Goal: Transaction & Acquisition: Purchase product/service

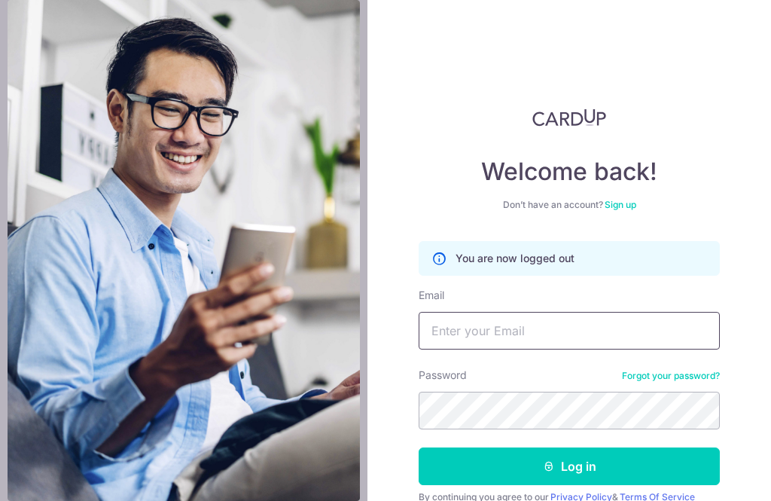
click at [498, 333] on input "Email" at bounding box center [569, 331] width 301 height 38
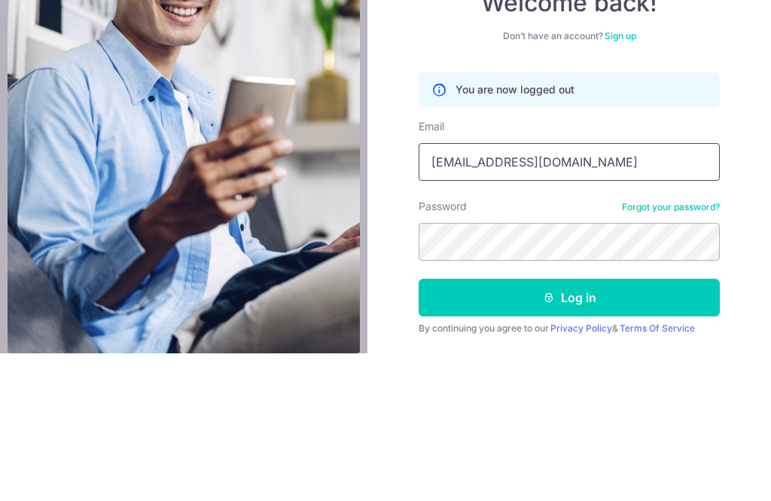
scroll to position [20, 0]
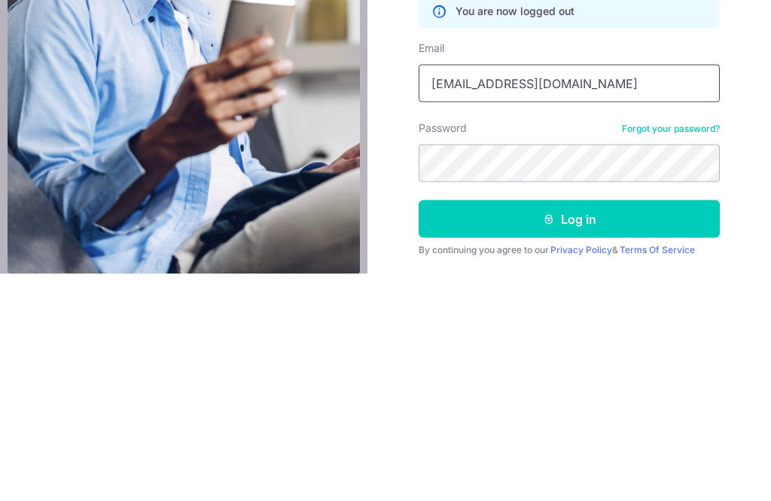
type input "Seantancs@yahoo.com"
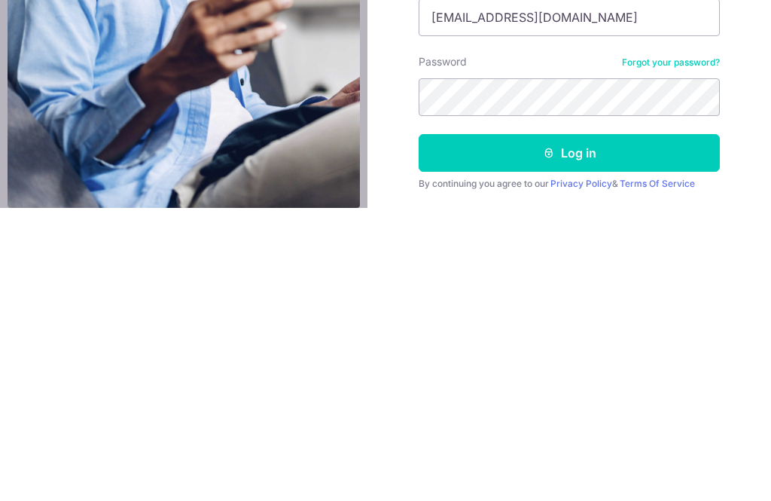
click at [605, 427] on button "Log in" at bounding box center [569, 446] width 301 height 38
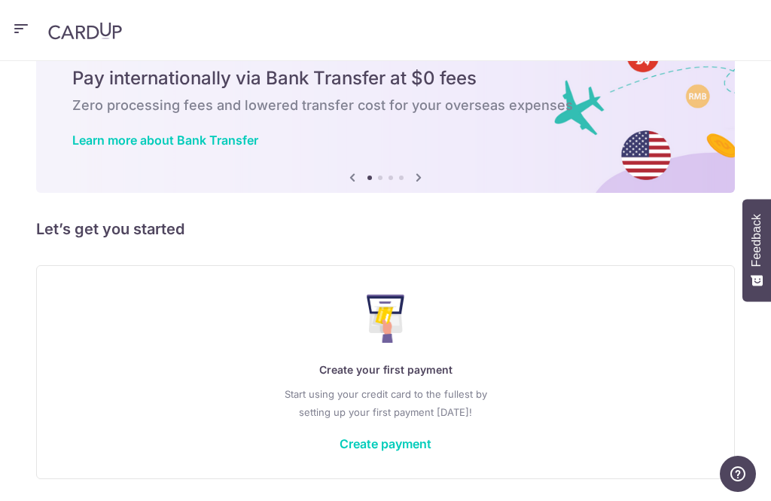
scroll to position [60, 0]
click at [224, 142] on link "Learn more about Bank Transfer" at bounding box center [165, 140] width 186 height 15
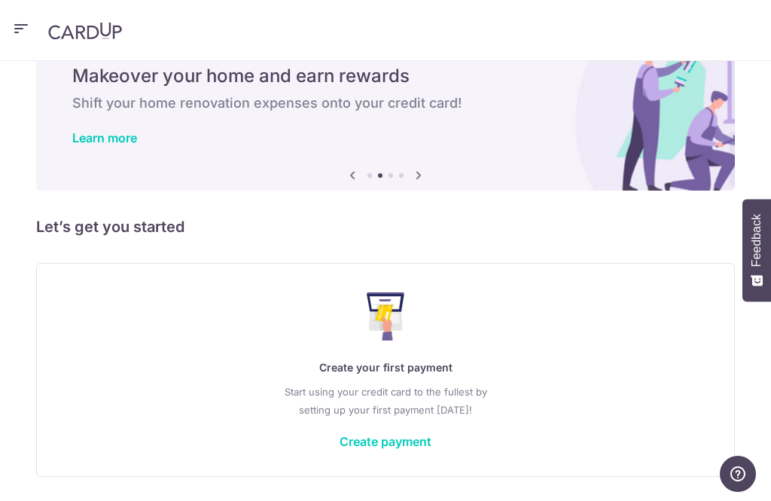
scroll to position [62, 0]
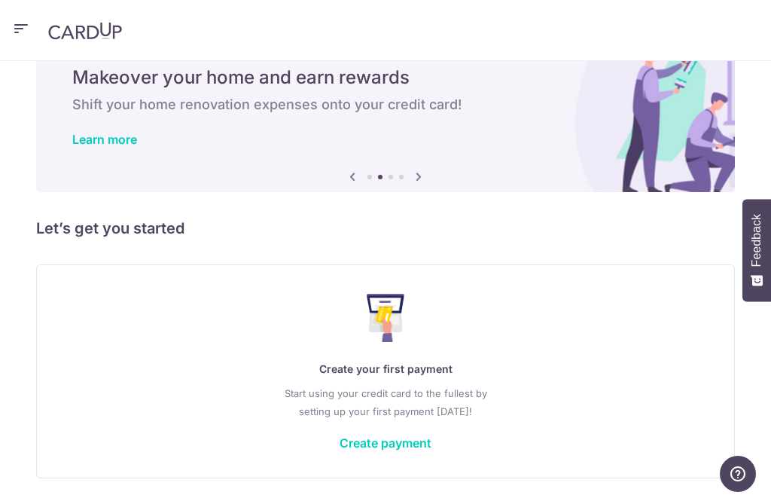
click at [399, 441] on link "Create payment" at bounding box center [386, 442] width 92 height 15
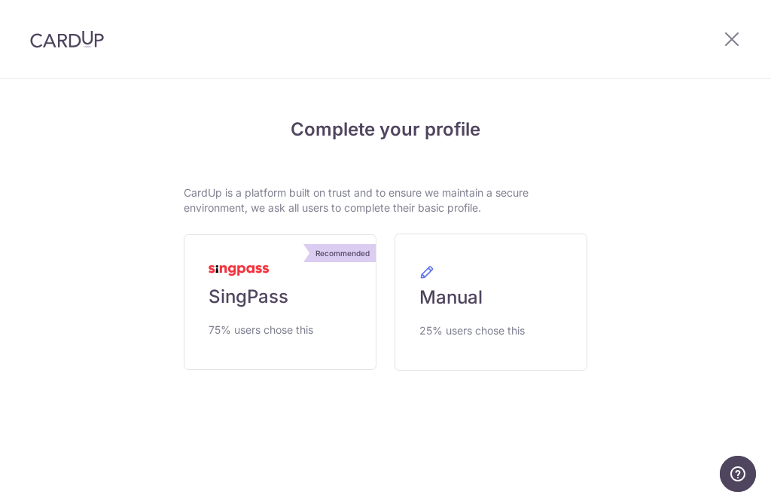
click at [280, 311] on link "Recommended SingPass 75% users chose this" at bounding box center [280, 302] width 193 height 136
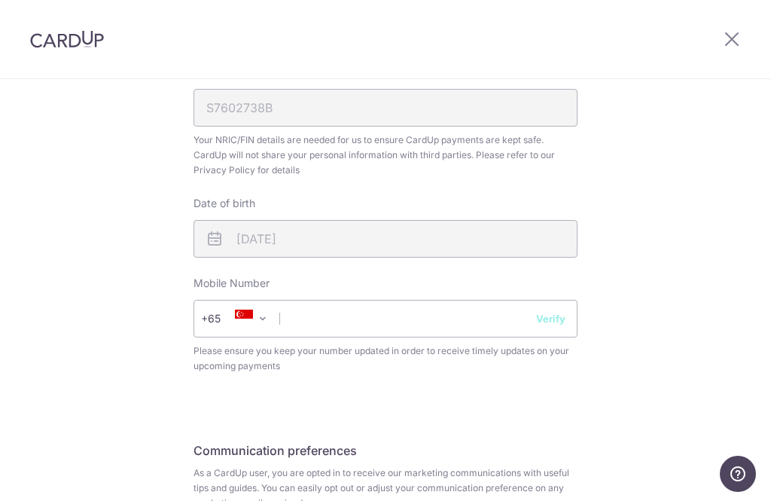
scroll to position [492, 0]
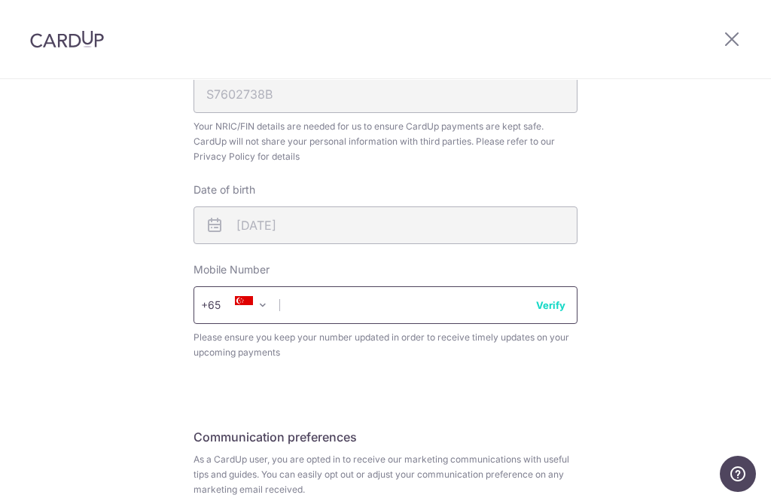
click at [424, 296] on input "text" at bounding box center [386, 305] width 384 height 38
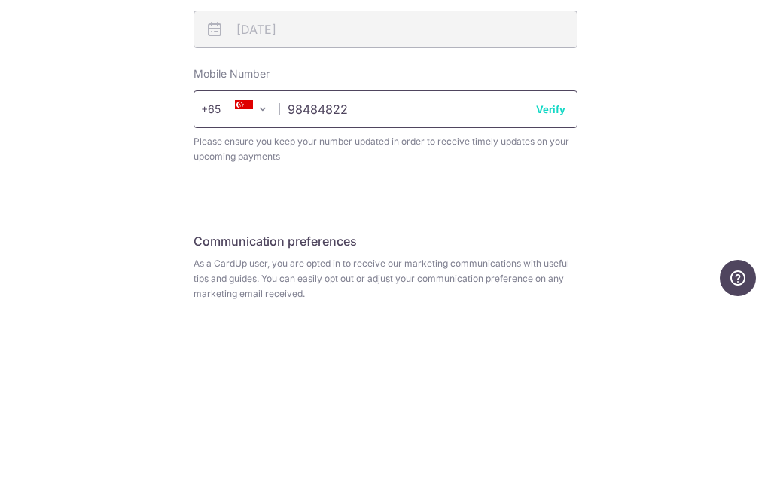
type input "98484822"
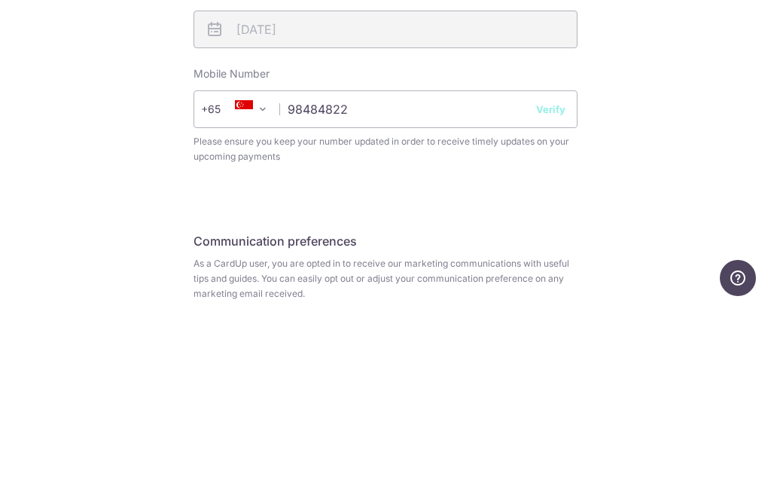
click at [709, 96] on div "Review your details Your Details Please provide your full name as per your NRIC…" at bounding box center [385, 111] width 771 height 1047
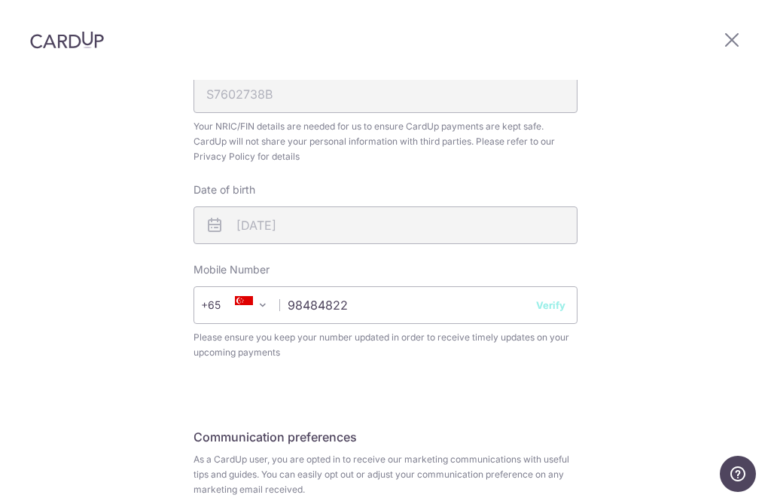
click at [558, 297] on button "Verify" at bounding box center [550, 304] width 29 height 15
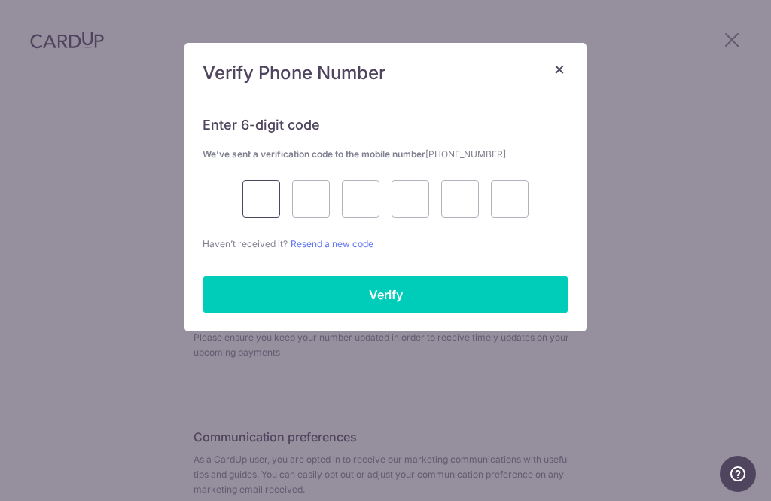
click at [258, 200] on input "text" at bounding box center [261, 199] width 38 height 38
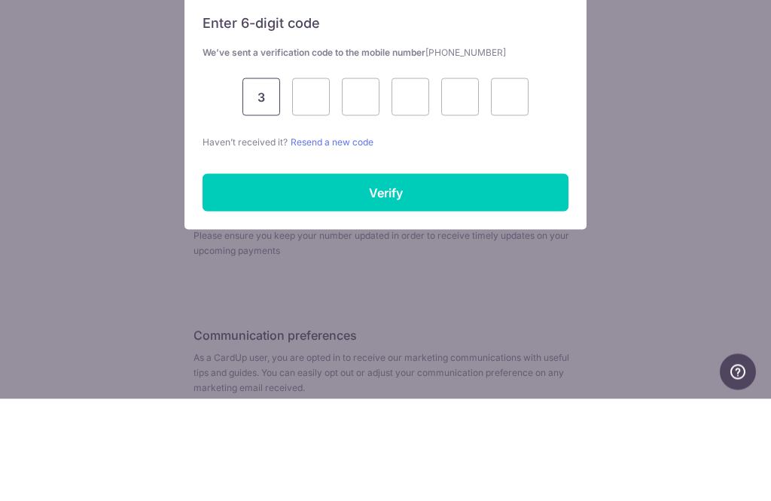
type input "3"
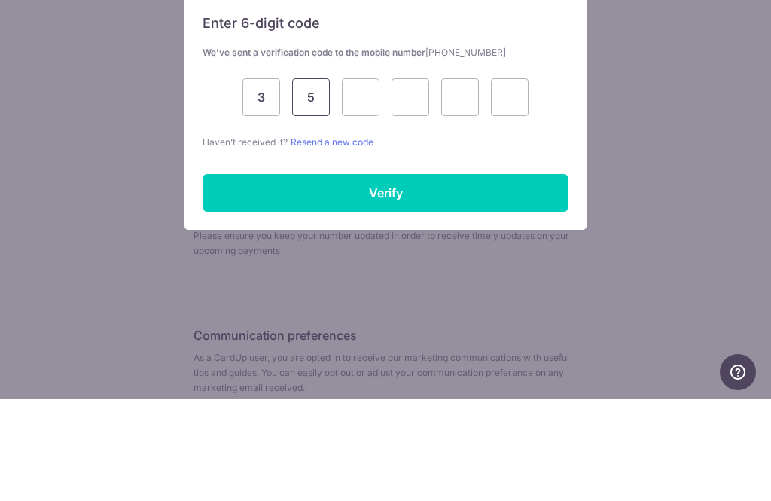
type input "5"
type input "1"
type input "7"
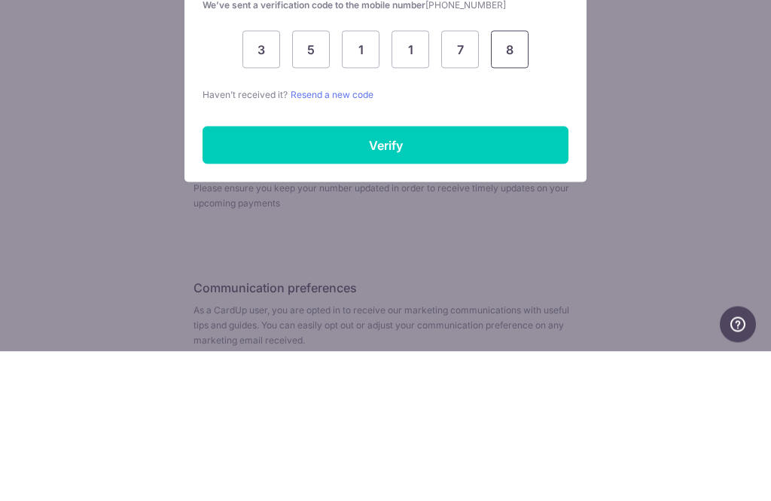
type input "8"
click at [398, 276] on input "Verify" at bounding box center [386, 295] width 366 height 38
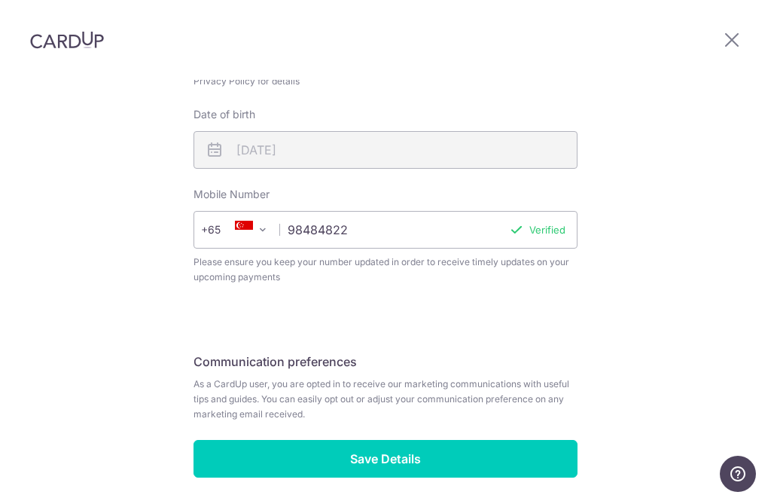
scroll to position [566, 0]
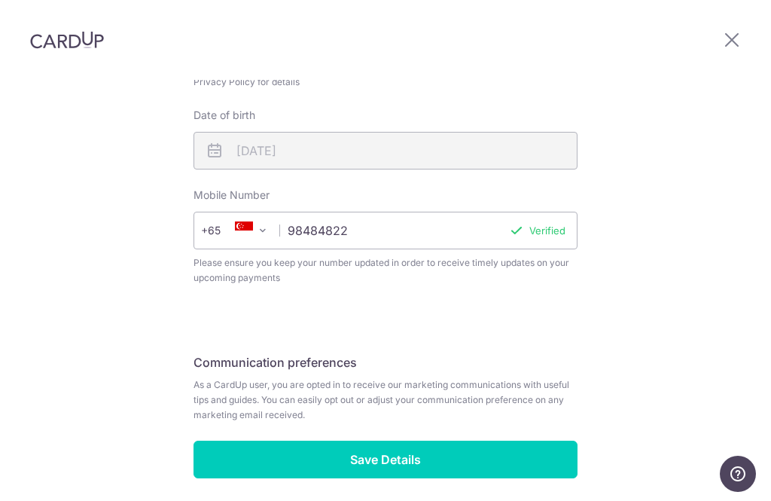
click at [402, 440] on input "Save Details" at bounding box center [386, 459] width 384 height 38
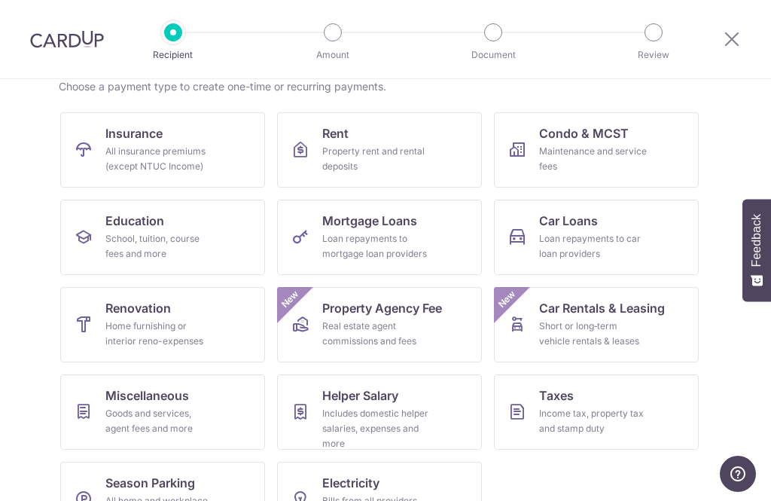
scroll to position [125, 0]
click at [628, 413] on div "Income tax, property tax and stamp duty" at bounding box center [593, 421] width 108 height 30
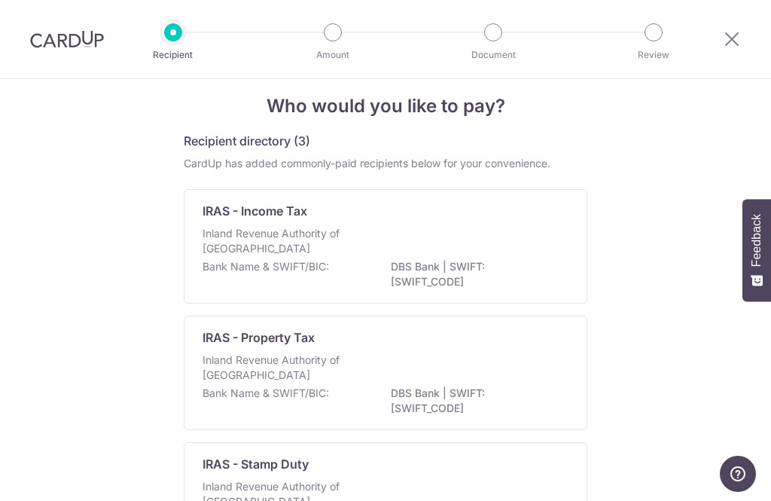
scroll to position [12, 0]
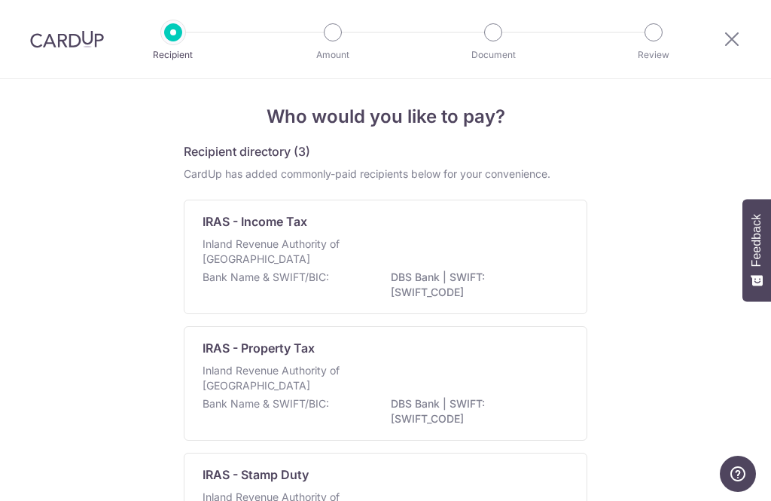
click at [520, 233] on div "IRAS - Income Tax Inland Revenue Authority of [GEOGRAPHIC_DATA] Bank Name & SWI…" at bounding box center [386, 257] width 404 height 114
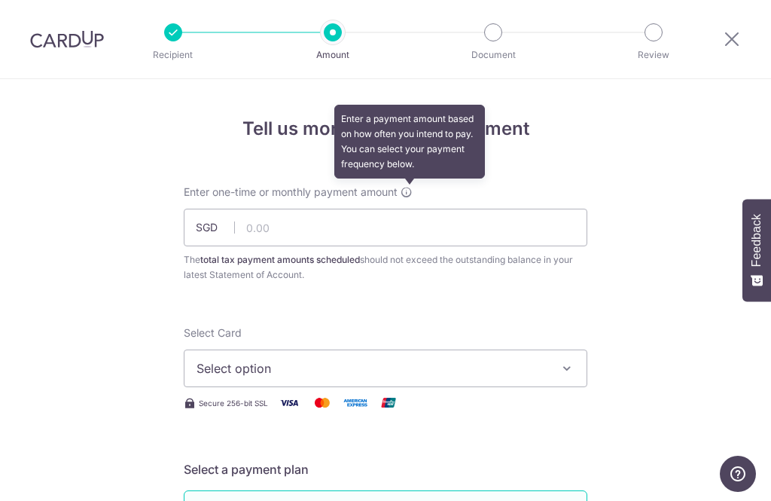
click at [413, 187] on icon at bounding box center [407, 192] width 12 height 12
click at [495, 226] on input "text" at bounding box center [386, 228] width 404 height 38
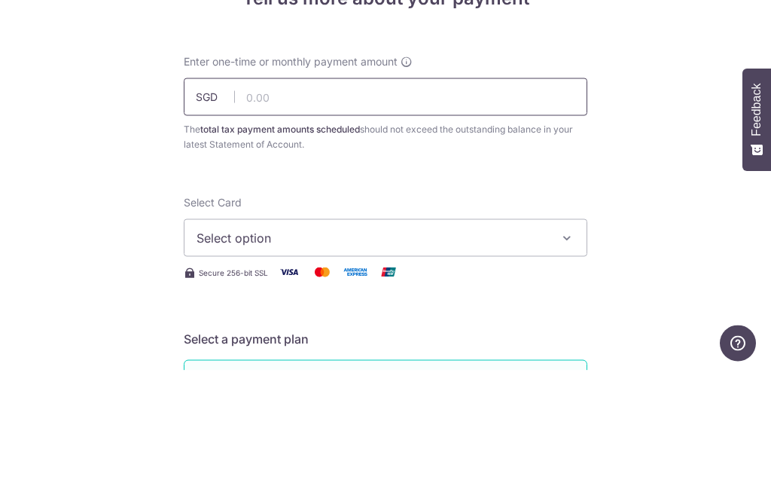
scroll to position [48, 0]
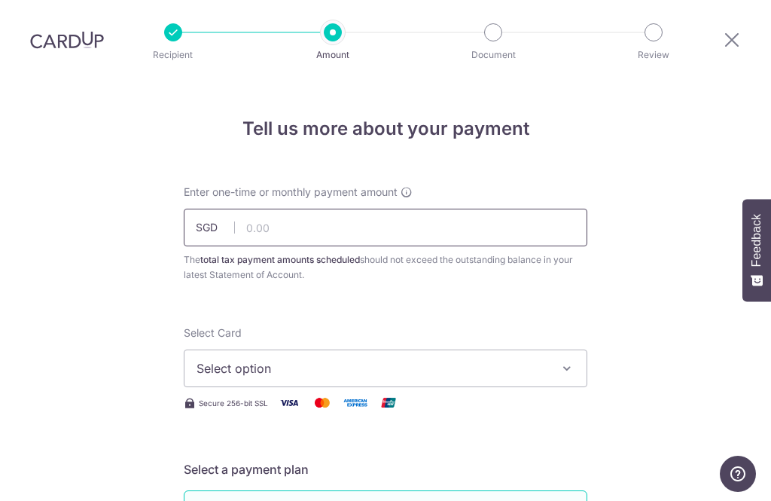
click at [524, 209] on input "text" at bounding box center [386, 228] width 404 height 38
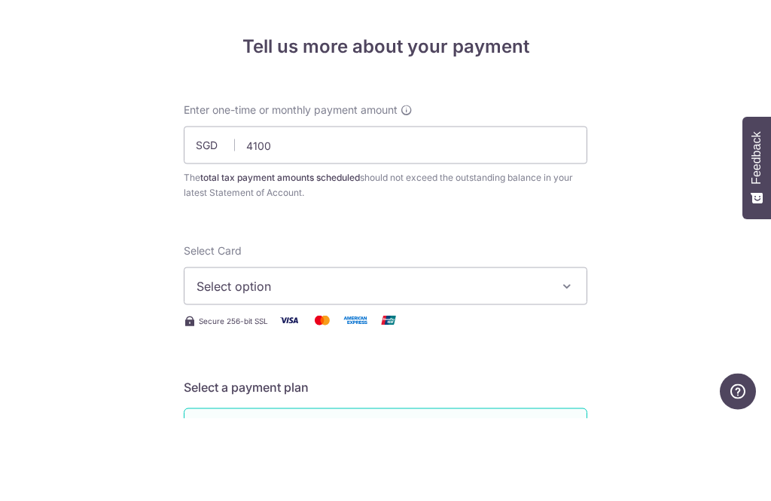
type input "4,100.00"
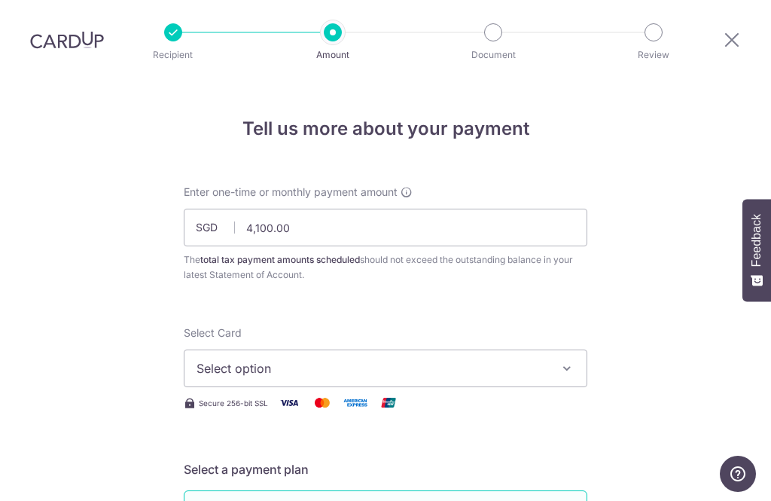
click at [562, 361] on icon "button" at bounding box center [566, 368] width 15 height 15
click at [689, 270] on div at bounding box center [385, 250] width 771 height 501
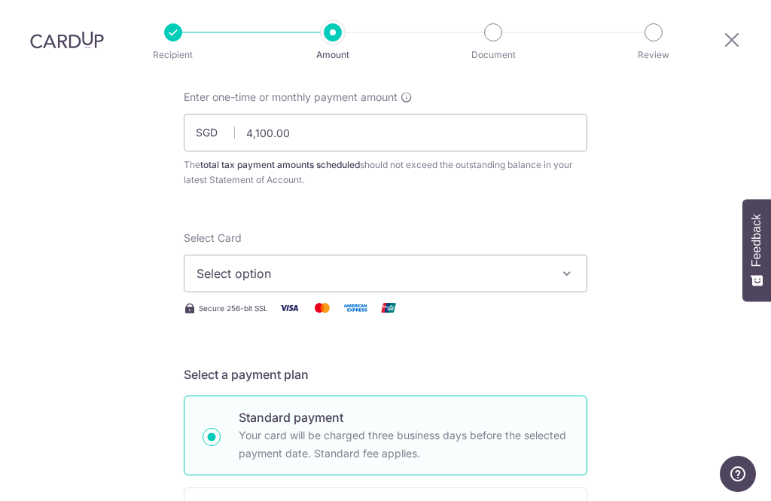
scroll to position [96, 0]
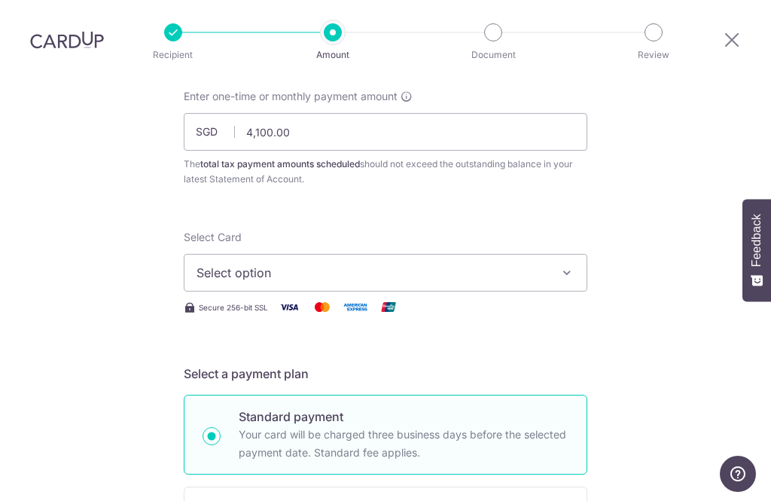
click at [524, 264] on span "Select option" at bounding box center [372, 273] width 351 height 18
click at [351, 307] on span "Add credit card" at bounding box center [399, 314] width 351 height 15
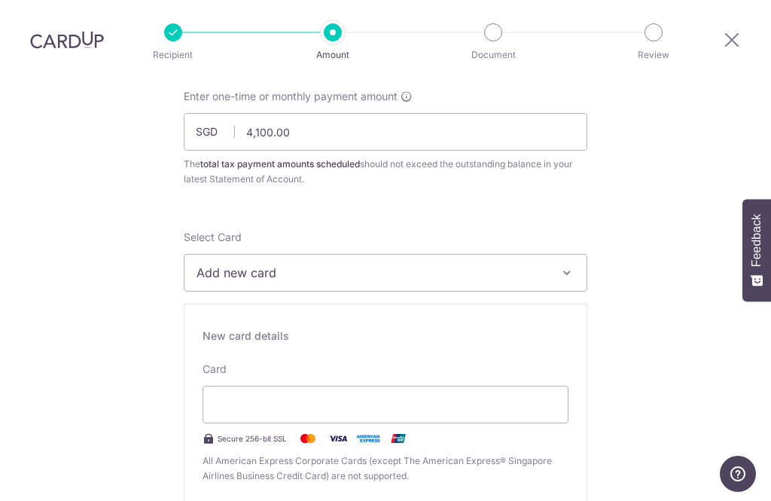
click at [565, 265] on icon "button" at bounding box center [566, 272] width 15 height 15
click at [629, 169] on div at bounding box center [385, 250] width 771 height 501
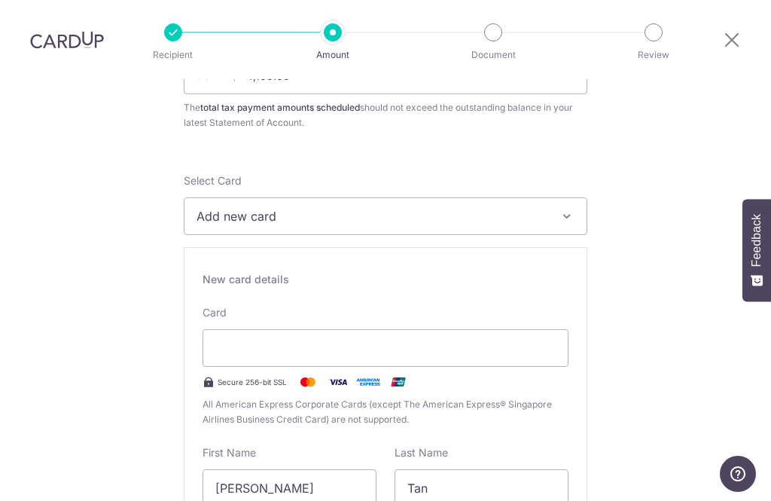
scroll to position [154, 0]
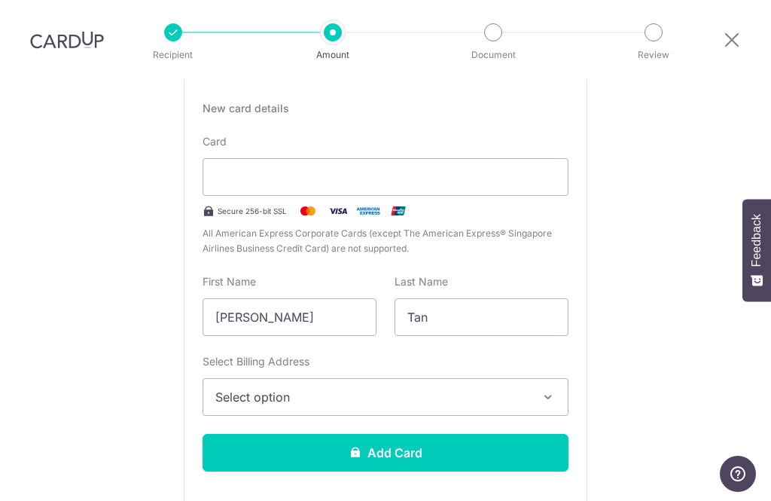
scroll to position [369, 0]
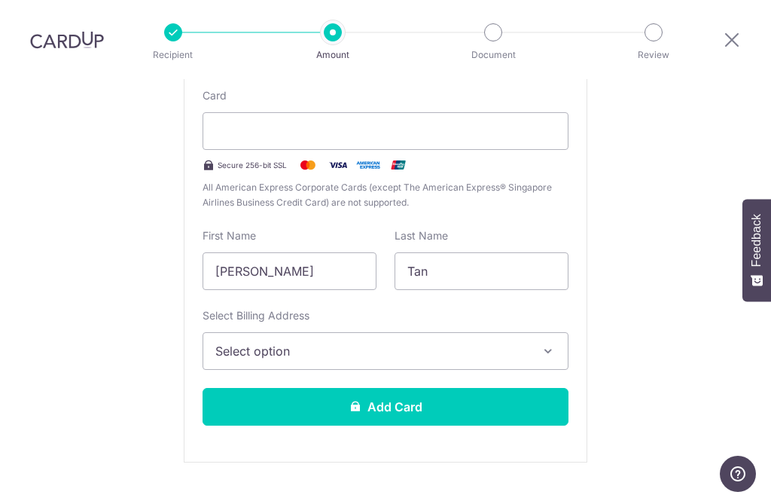
click at [541, 343] on icon "button" at bounding box center [548, 350] width 15 height 15
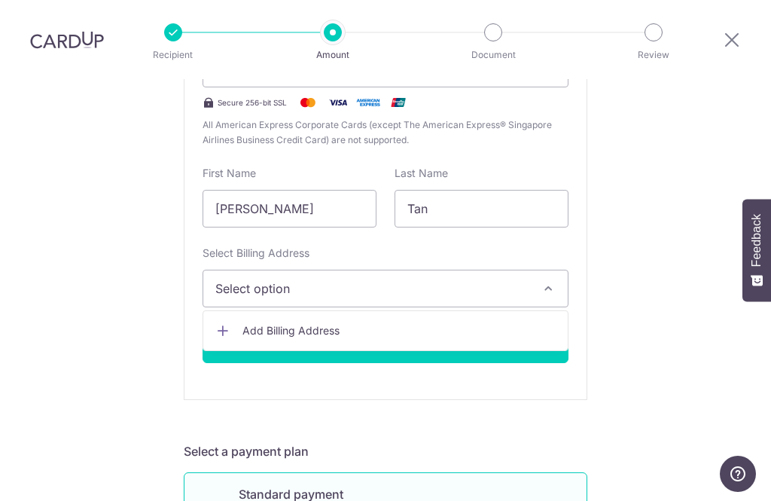
scroll to position [436, 0]
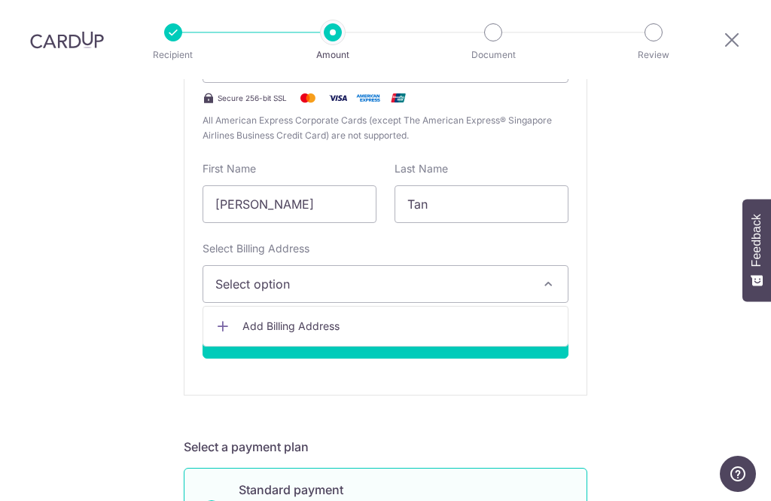
click at [317, 318] on span "Add Billing Address" at bounding box center [398, 325] width 313 height 15
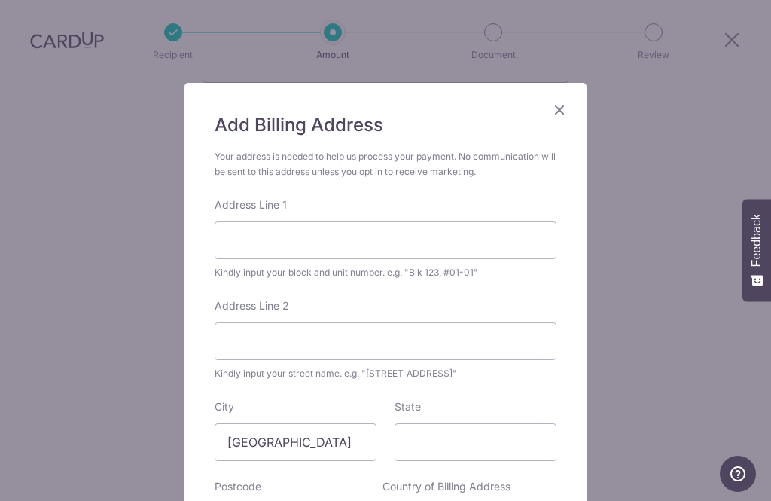
scroll to position [28, 0]
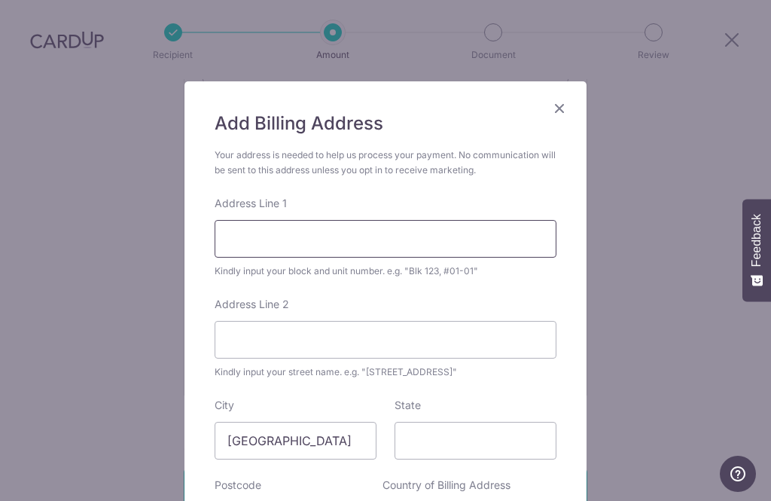
click at [453, 236] on input "Address Line 1" at bounding box center [386, 239] width 342 height 38
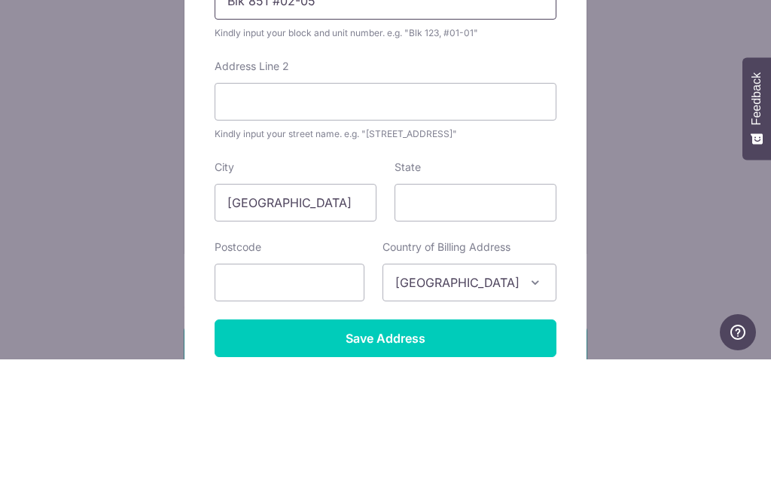
scroll to position [125, 0]
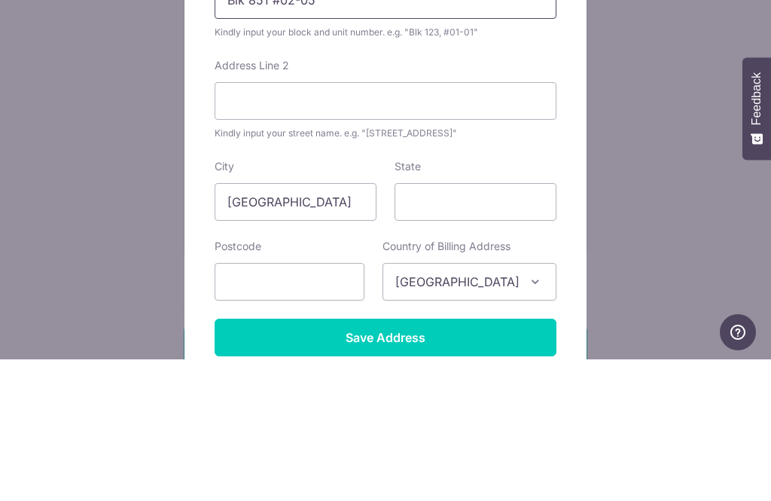
type input "Blk 851 #02-05"
click at [479, 224] on input "Address Line 2" at bounding box center [386, 243] width 342 height 38
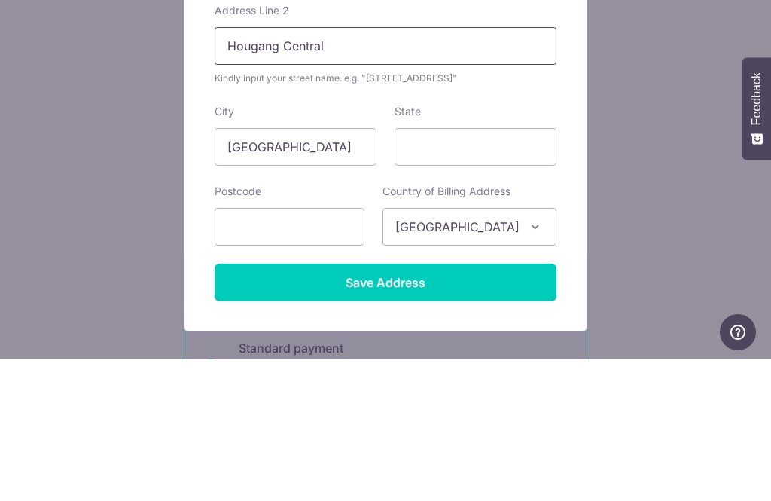
type input "Hougang Central"
click at [476, 270] on input "State" at bounding box center [476, 289] width 162 height 38
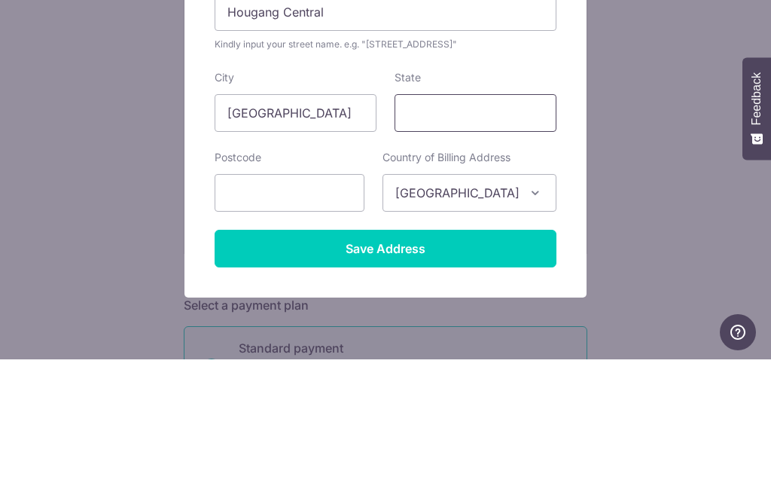
scroll to position [251, 0]
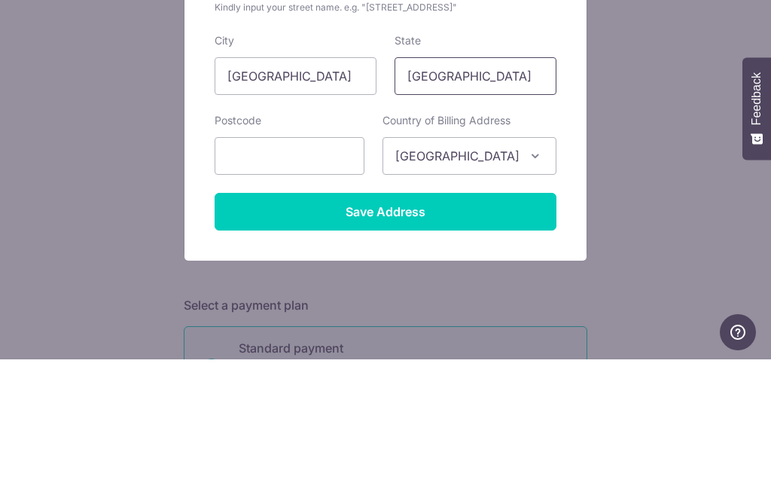
type input "Singapore"
click at [290, 279] on input "text" at bounding box center [290, 298] width 150 height 38
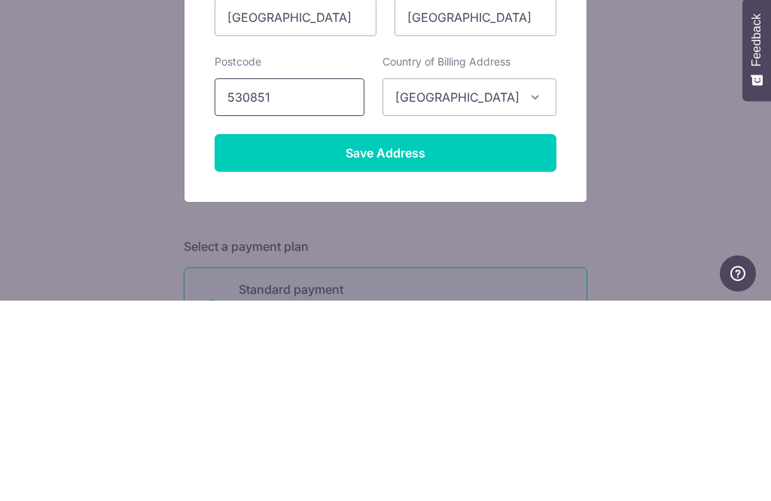
type input "530851"
click at [669, 109] on div "Add Billing Address Your address is needed to help us process your payment. No …" at bounding box center [385, 250] width 771 height 501
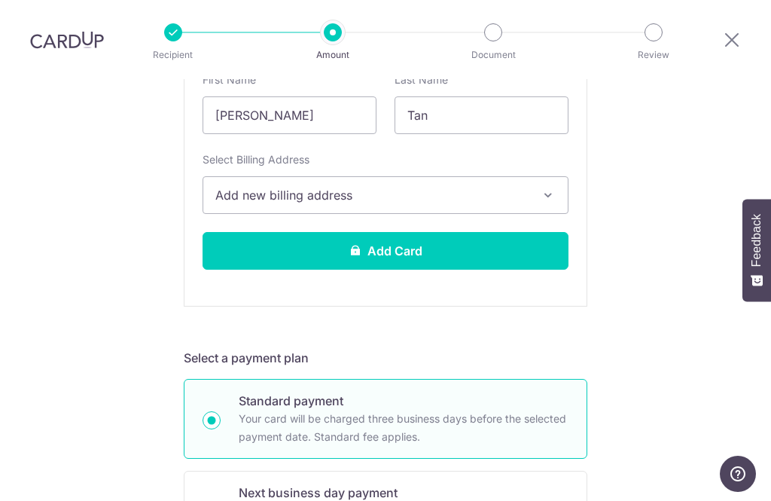
scroll to position [523, 0]
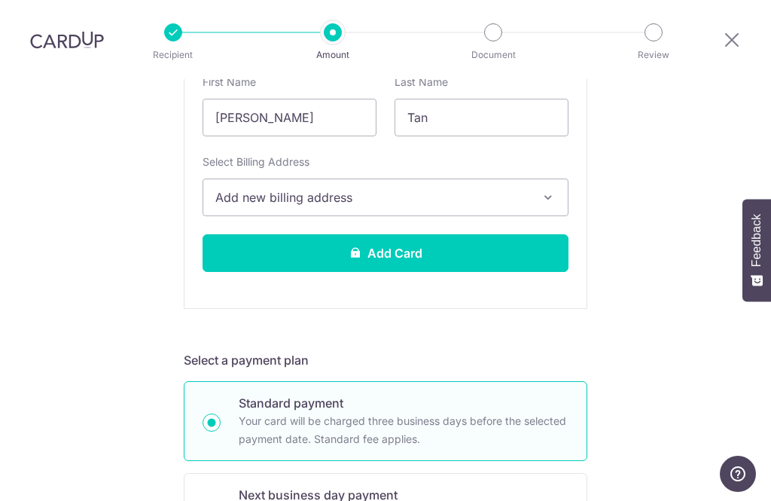
click at [448, 234] on button "Add Card" at bounding box center [386, 253] width 366 height 38
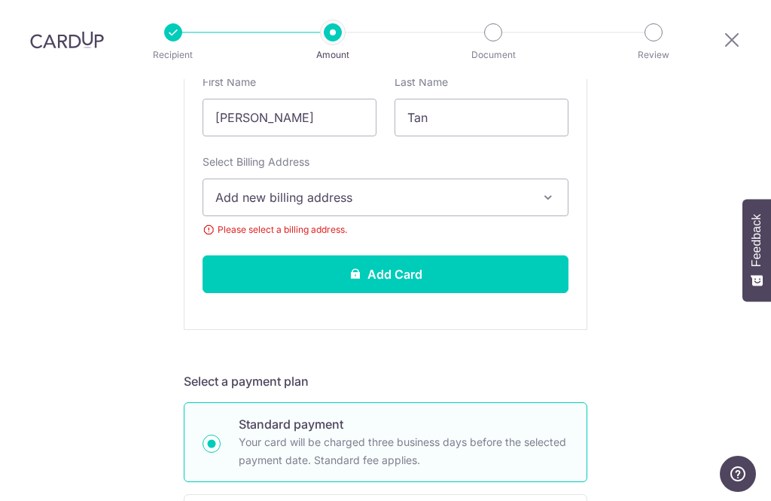
click at [550, 190] on icon "button" at bounding box center [548, 197] width 15 height 15
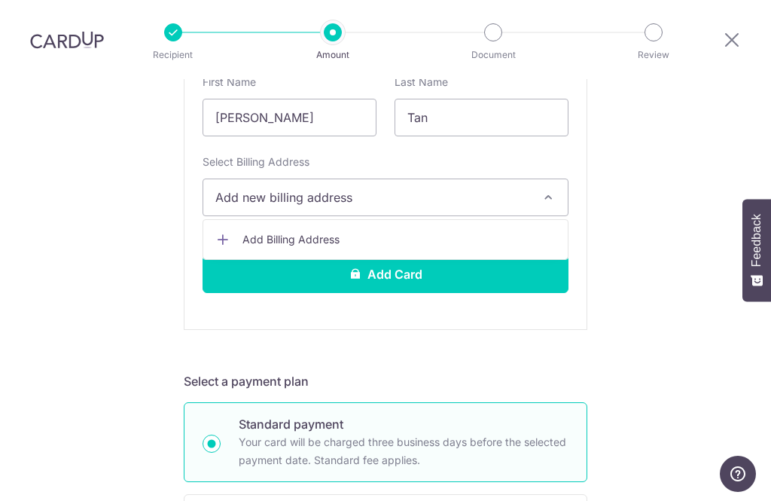
click at [667, 145] on div at bounding box center [385, 250] width 771 height 501
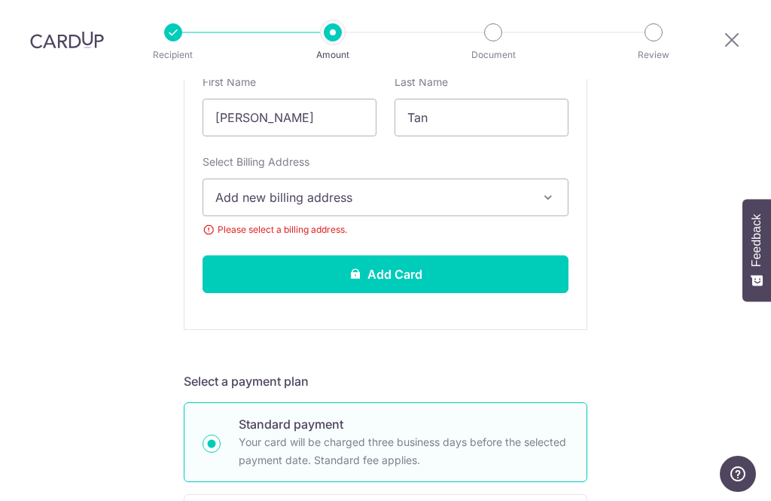
click at [420, 188] on span "Add new billing address" at bounding box center [371, 197] width 313 height 18
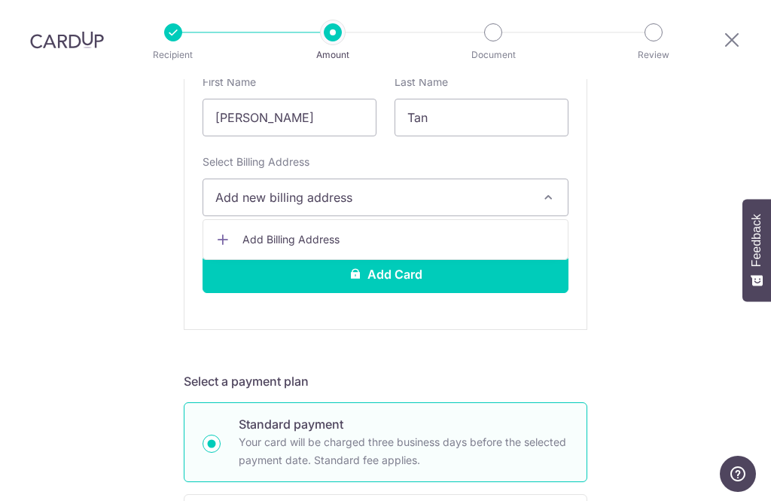
click at [304, 226] on link "Add Billing Address" at bounding box center [385, 239] width 364 height 27
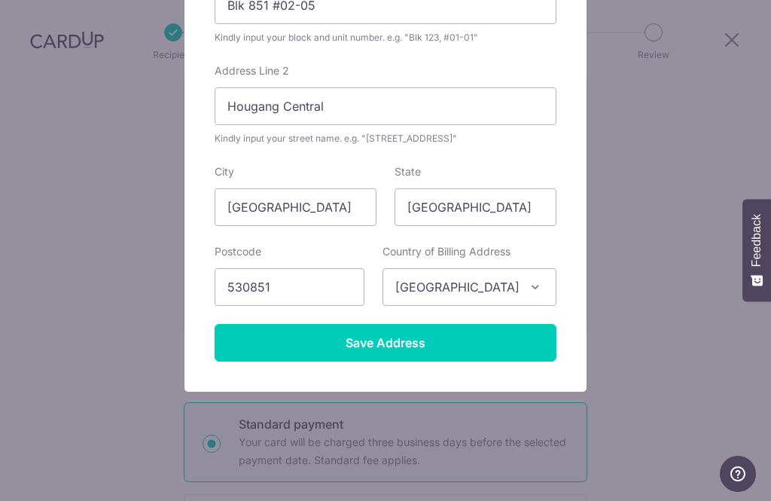
scroll to position [261, 0]
click at [388, 341] on input "Save Address" at bounding box center [386, 343] width 342 height 38
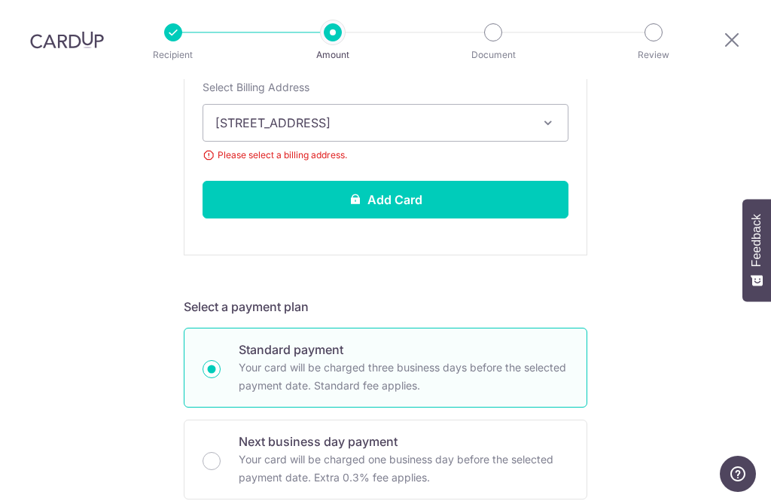
scroll to position [628, 0]
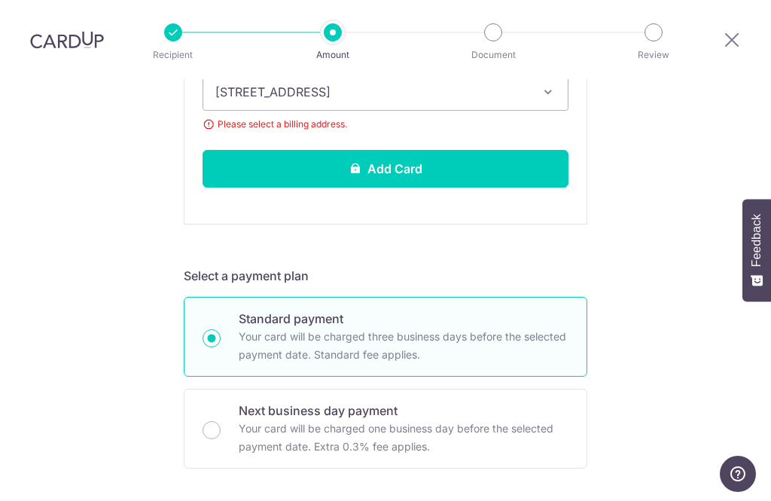
click at [401, 150] on button "Add Card" at bounding box center [386, 169] width 366 height 38
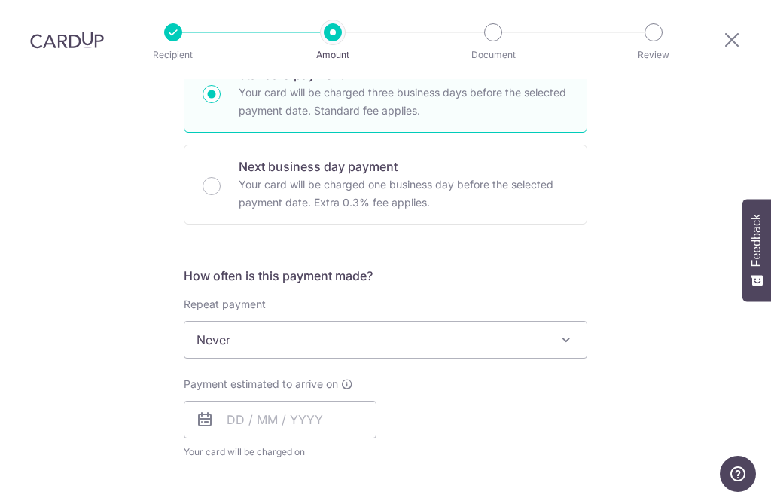
scroll to position [439, 0]
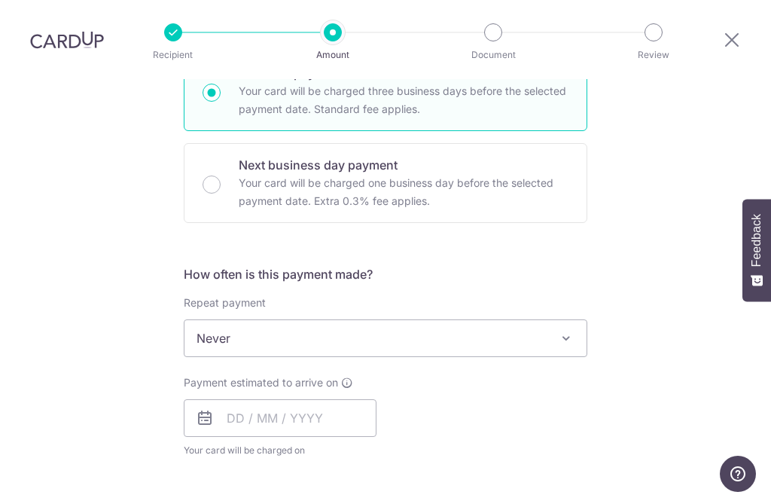
click at [573, 329] on span at bounding box center [566, 338] width 18 height 18
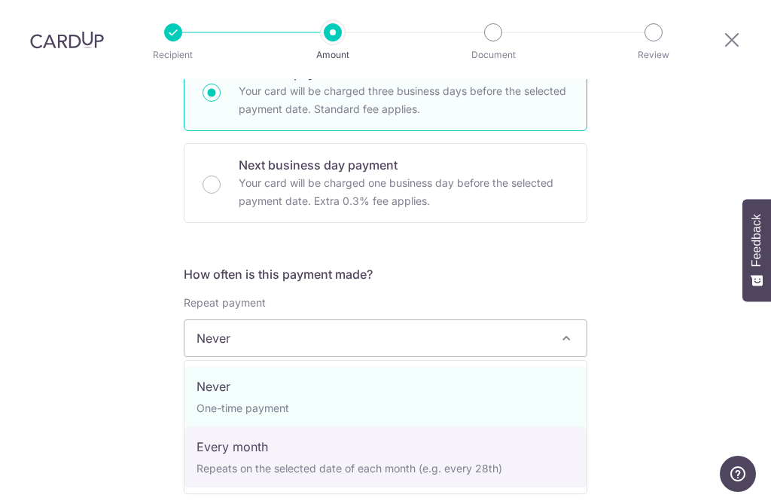
select select "3"
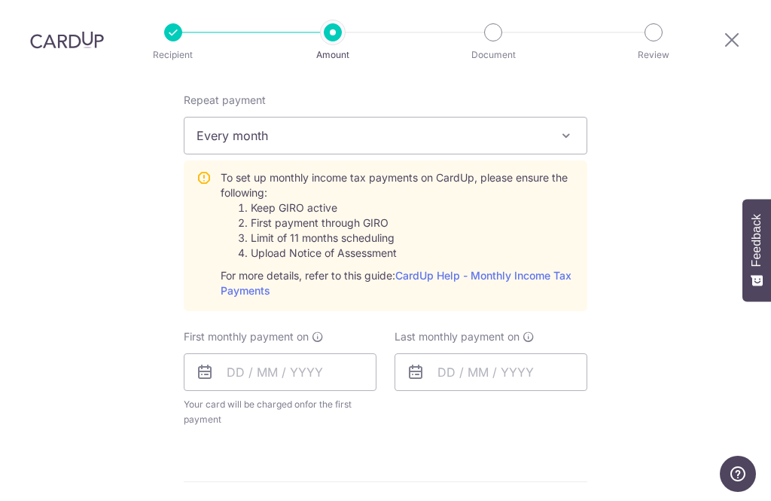
scroll to position [644, 0]
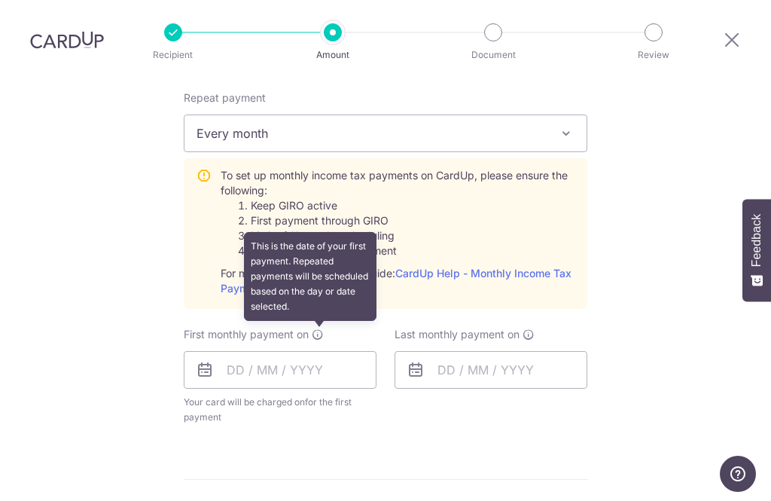
click at [322, 328] on icon at bounding box center [318, 334] width 12 height 12
click at [290, 351] on input "text" at bounding box center [280, 370] width 193 height 38
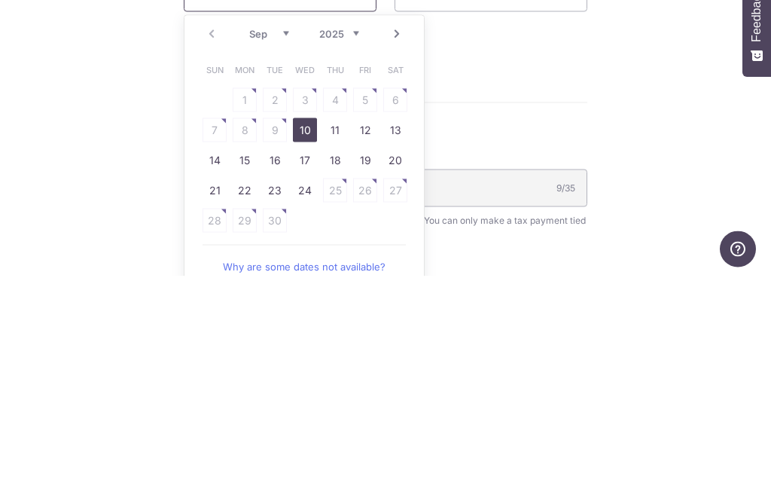
scroll to position [797, 0]
click at [309, 402] on link "24" at bounding box center [305, 414] width 24 height 24
type input "24/09/2025"
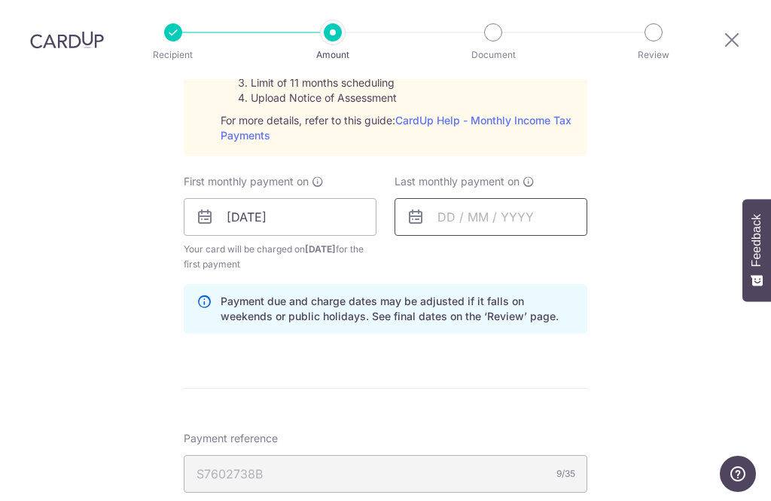
click at [524, 198] on input "text" at bounding box center [491, 217] width 193 height 38
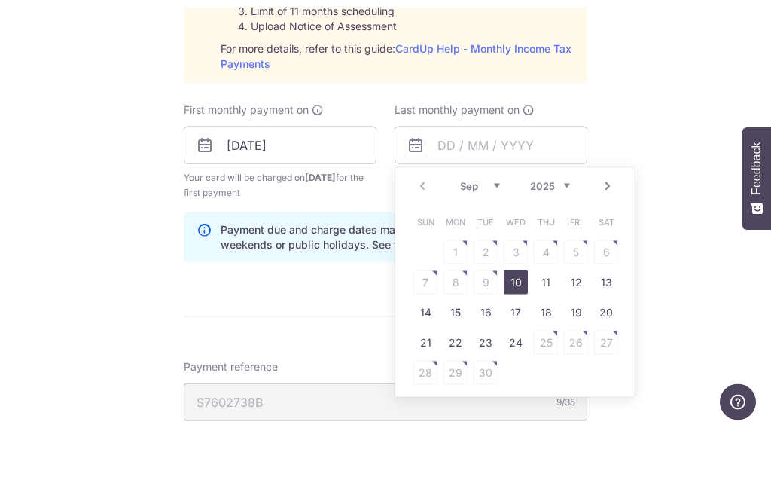
click at [614, 248] on link "Next" at bounding box center [608, 257] width 18 height 18
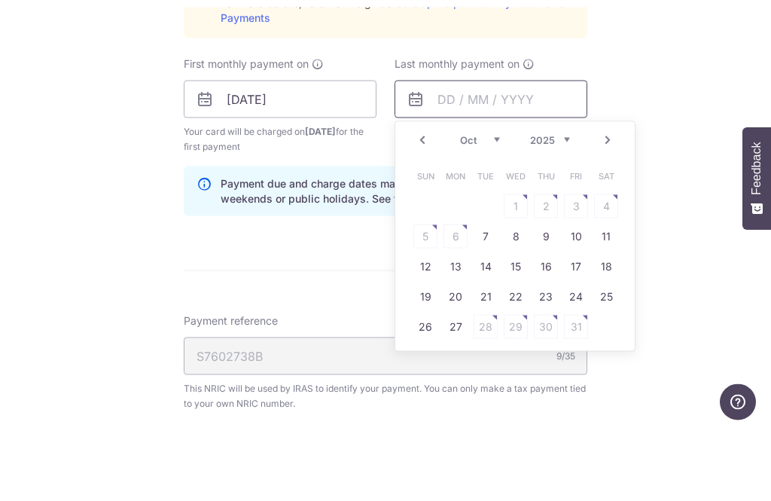
scroll to position [837, 0]
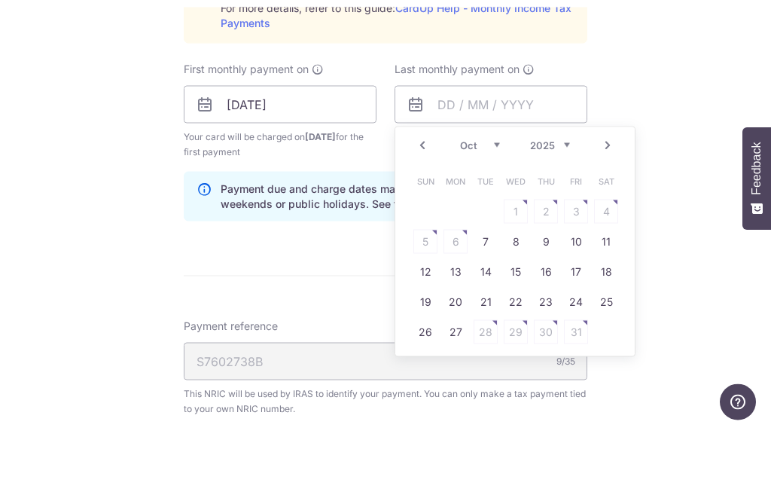
click at [609, 208] on link "Next" at bounding box center [608, 217] width 18 height 18
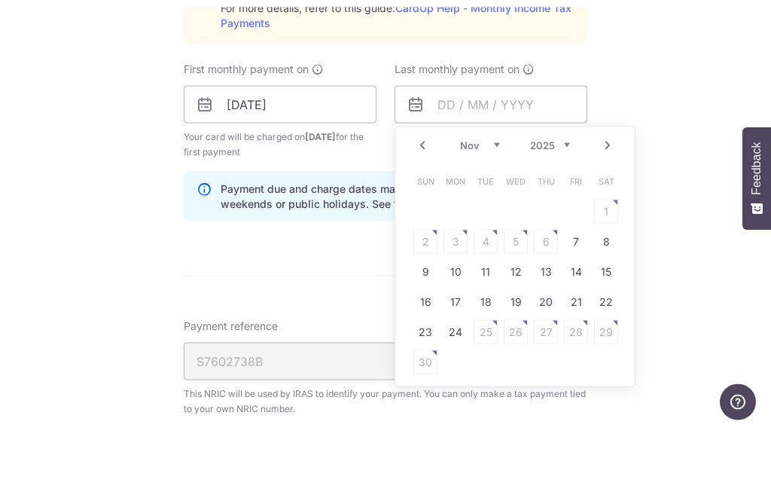
click at [611, 208] on link "Next" at bounding box center [608, 217] width 18 height 18
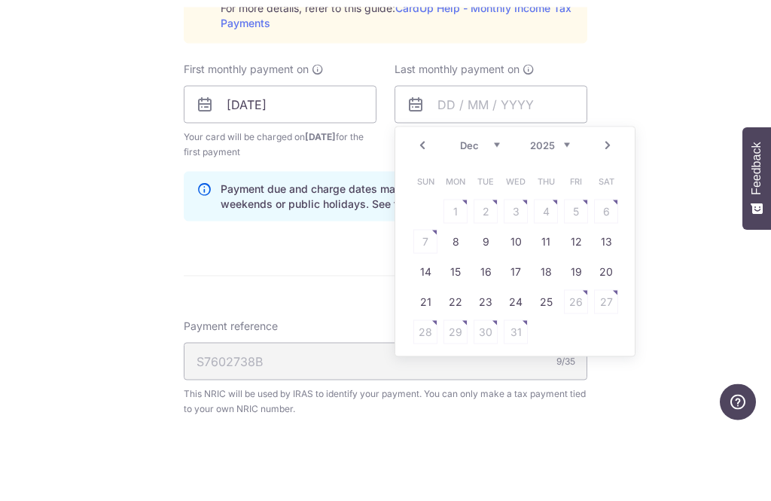
click at [614, 208] on link "Next" at bounding box center [608, 217] width 18 height 18
click at [610, 208] on link "Next" at bounding box center [608, 217] width 18 height 18
click at [611, 208] on link "Next" at bounding box center [608, 217] width 18 height 18
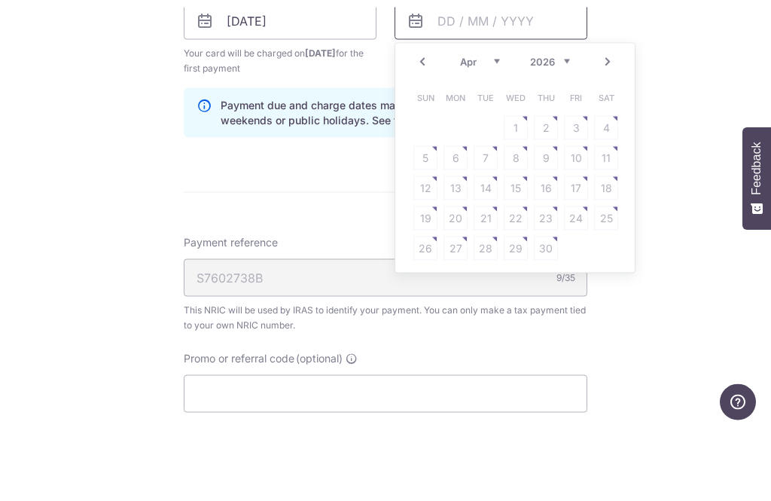
scroll to position [919, 0]
click at [419, 126] on link "Prev" at bounding box center [422, 135] width 18 height 18
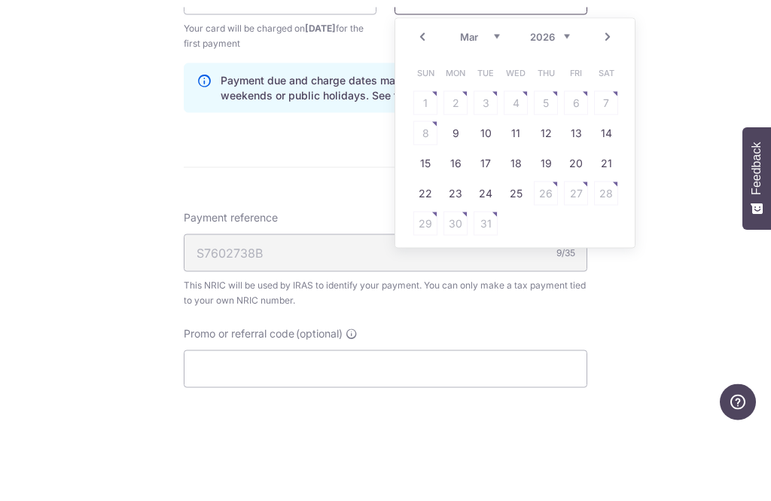
scroll to position [947, 0]
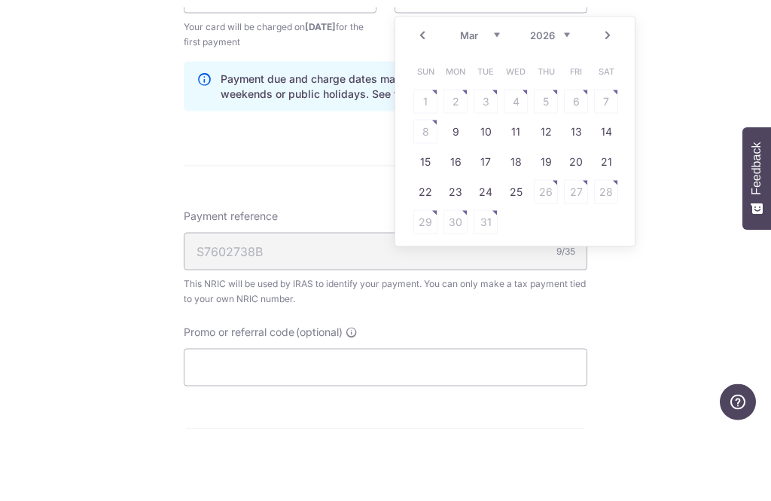
click at [489, 251] on link "24" at bounding box center [486, 263] width 24 height 24
type input "24/03/2026"
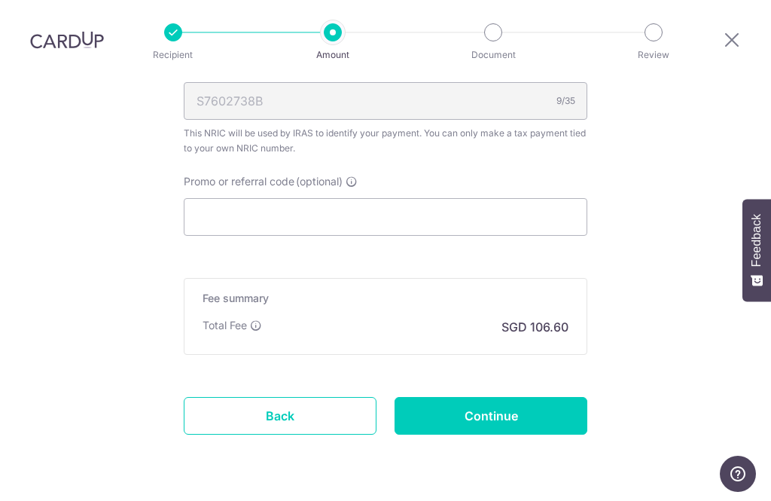
scroll to position [1168, 0]
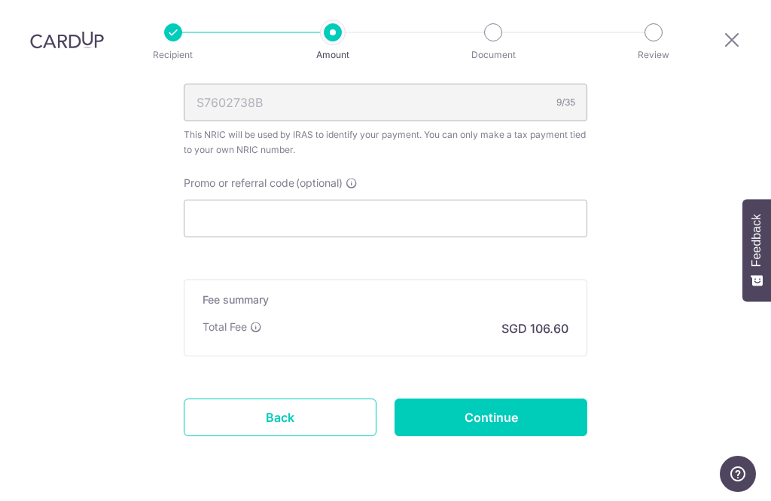
click at [264, 319] on div "Total Fee SGD 106.60" at bounding box center [386, 328] width 366 height 18
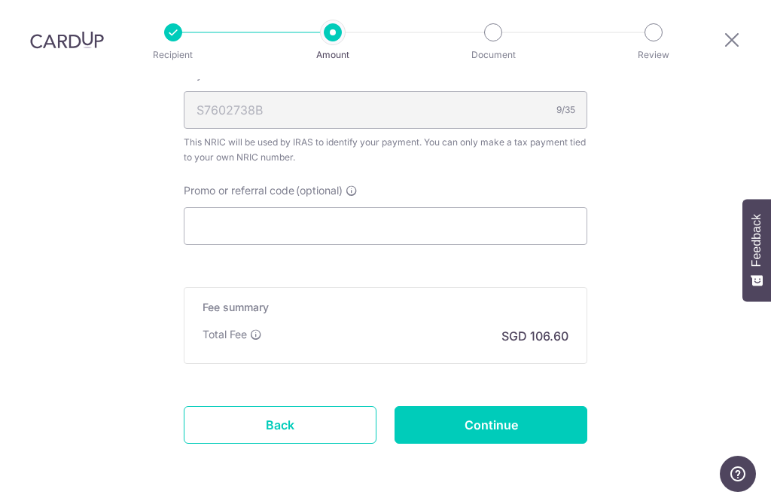
scroll to position [1163, 0]
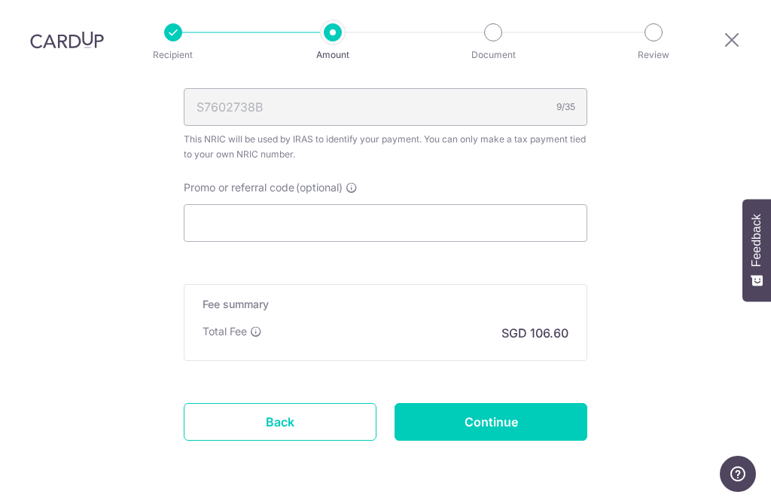
click at [535, 403] on input "Continue" at bounding box center [491, 422] width 193 height 38
type input "Create Schedule"
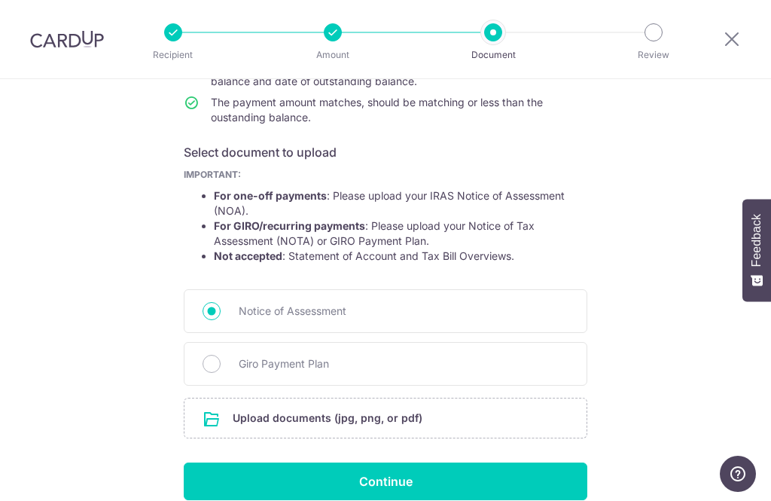
scroll to position [217, 0]
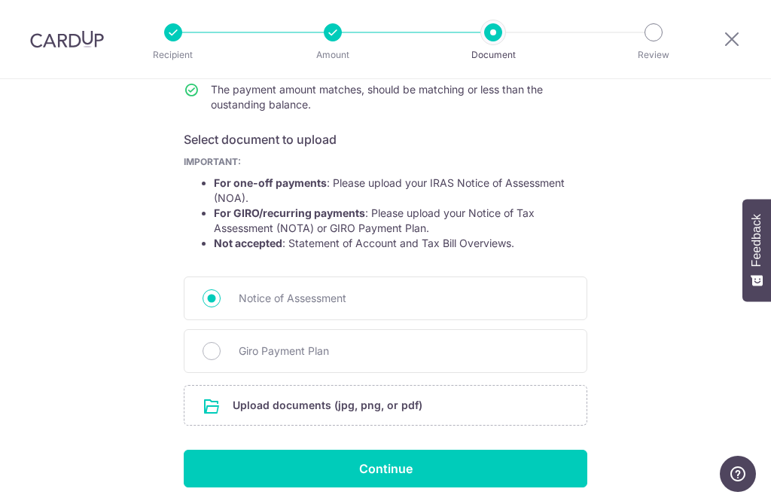
click at [292, 353] on span "Giro Payment Plan" at bounding box center [404, 351] width 330 height 18
click at [221, 353] on input "Giro Payment Plan" at bounding box center [212, 351] width 18 height 18
radio input "true"
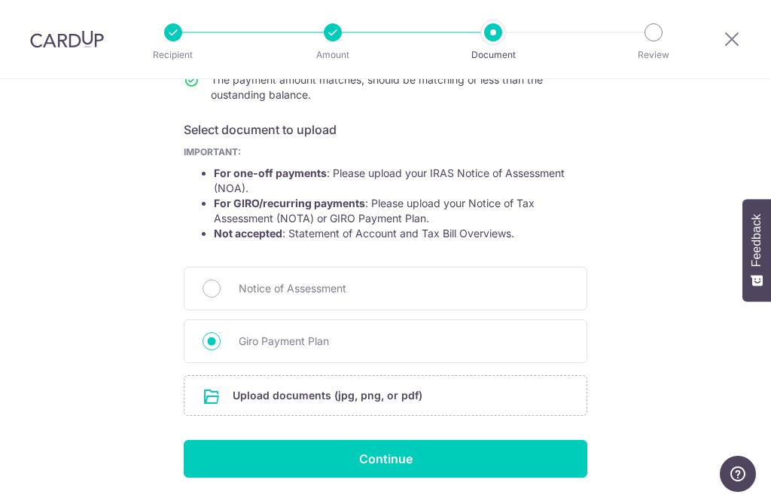
scroll to position [226, 0]
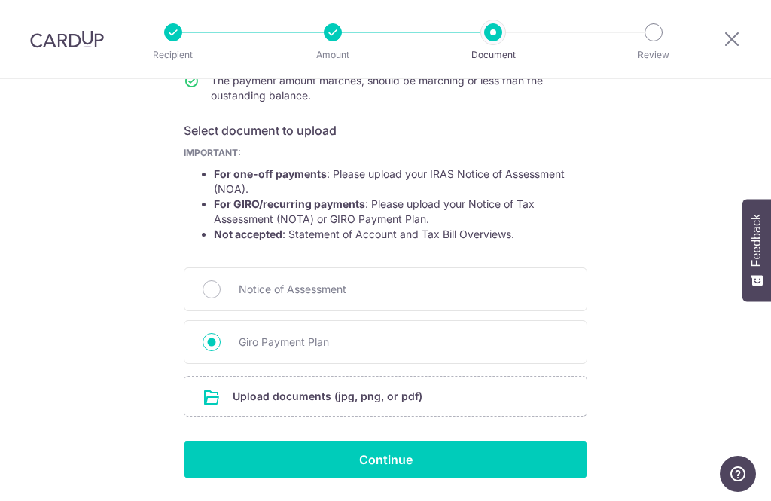
click at [413, 459] on input "Continue" at bounding box center [386, 459] width 404 height 38
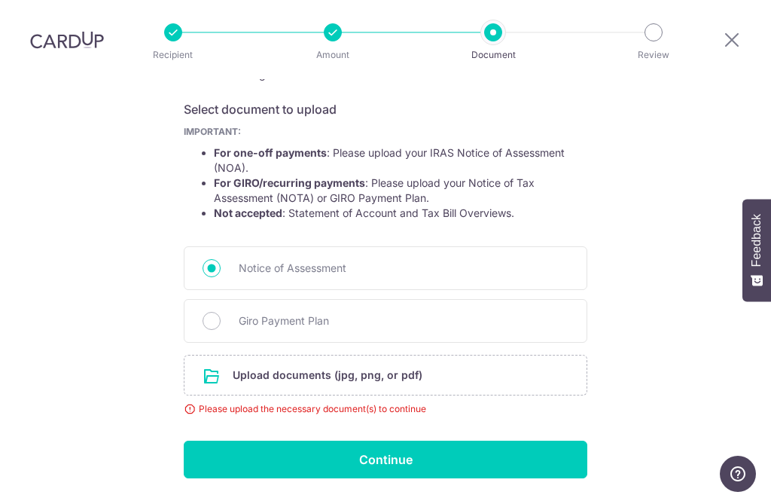
click at [391, 355] on input "file" at bounding box center [385, 374] width 402 height 39
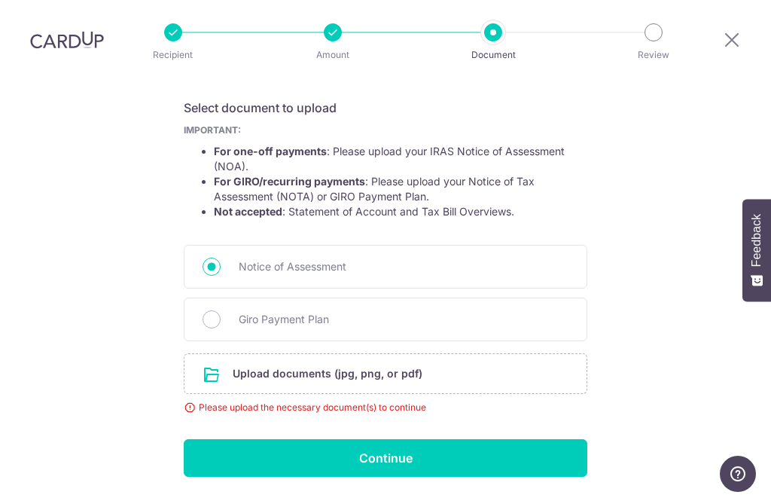
scroll to position [247, 0]
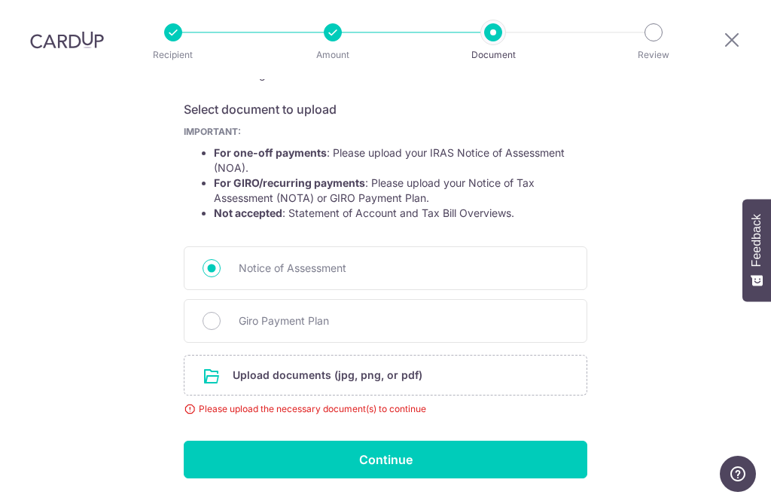
click at [215, 312] on input "Giro Payment Plan" at bounding box center [212, 321] width 18 height 18
radio input "true"
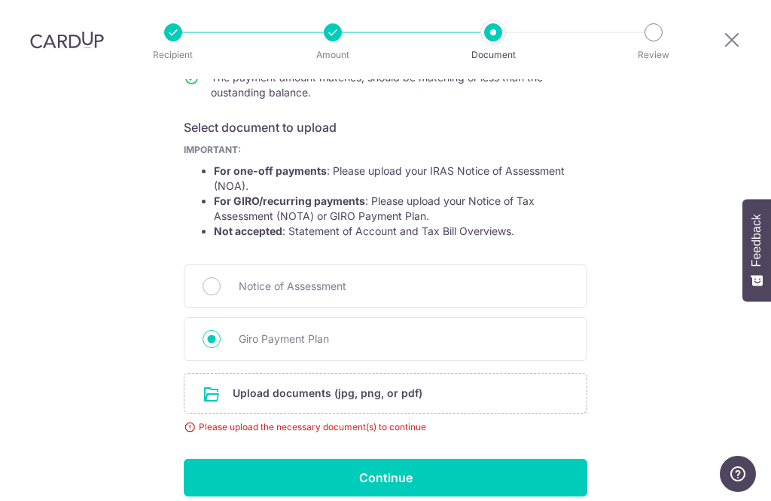
scroll to position [203, 0]
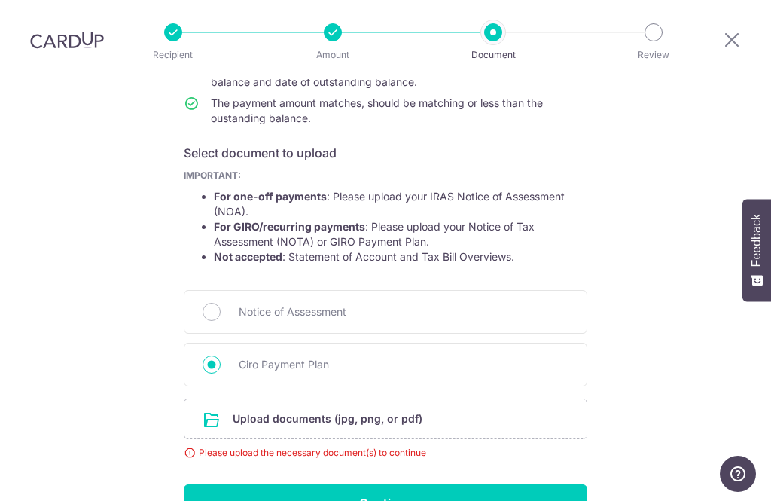
click at [277, 303] on span "Notice of Assessment" at bounding box center [404, 312] width 330 height 18
click at [221, 303] on input "Notice of Assessment" at bounding box center [212, 312] width 18 height 18
radio input "true"
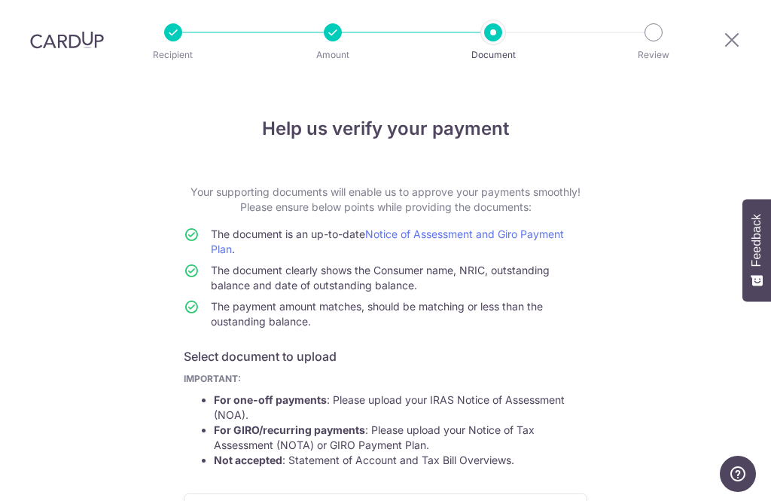
scroll to position [0, 0]
click at [546, 227] on link "Notice of Assessment and Giro Payment Plan" at bounding box center [387, 241] width 353 height 28
click at [344, 47] on p "Amount" at bounding box center [332, 54] width 111 height 15
click at [502, 47] on p "Document" at bounding box center [492, 54] width 111 height 15
click at [657, 47] on p "Review" at bounding box center [653, 54] width 111 height 15
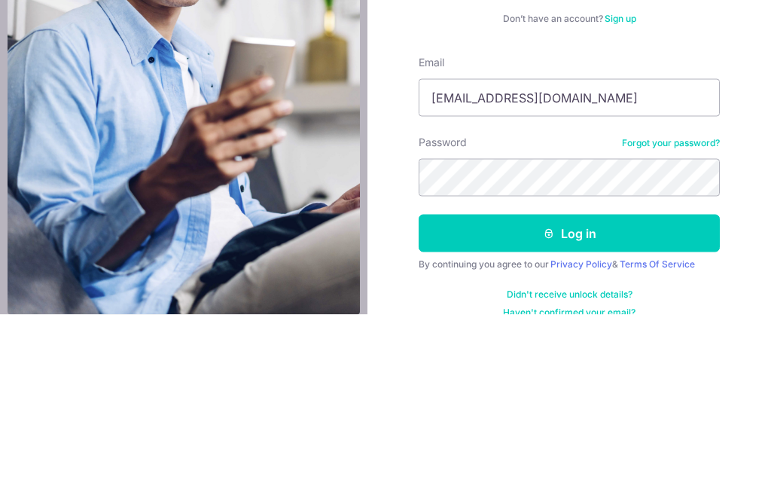
type input "Rachelhpl@yahoo.com.sg"
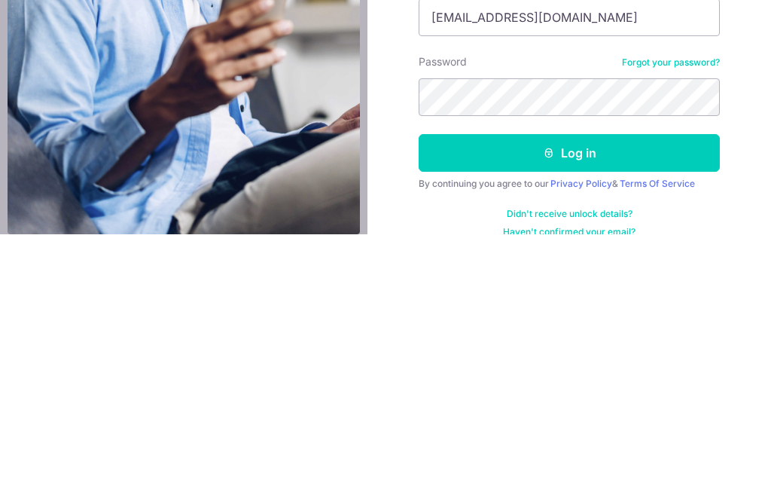
click at [555, 401] on button "Log in" at bounding box center [569, 420] width 301 height 38
